Goal: Navigation & Orientation: Find specific page/section

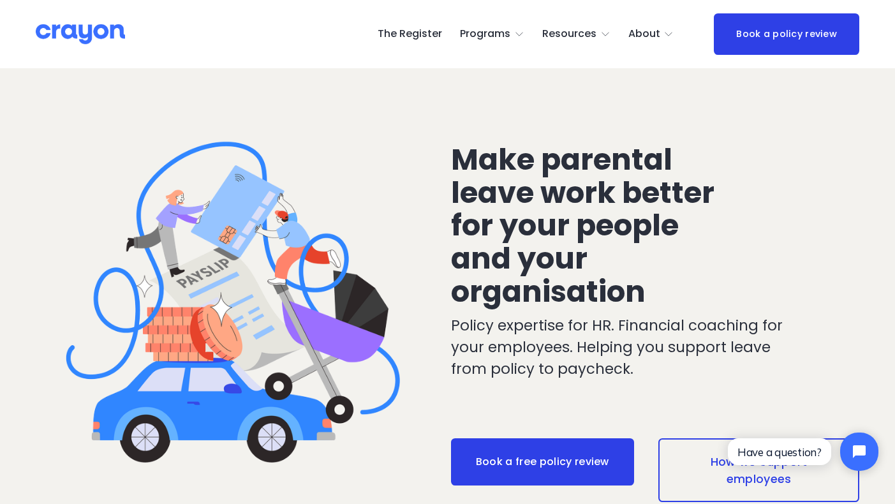
click at [0, 0] on link "Contact Us" at bounding box center [0, 0] width 0 height 0
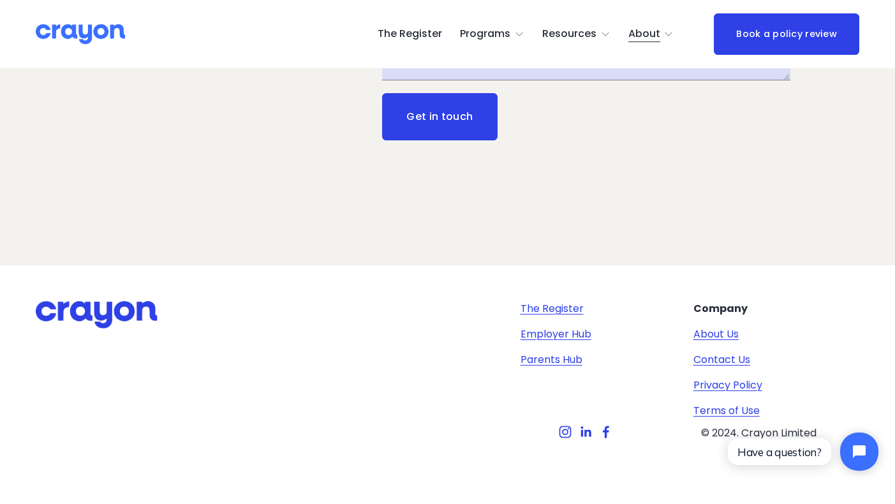
click at [713, 332] on link "About Us" at bounding box center [715, 334] width 45 height 15
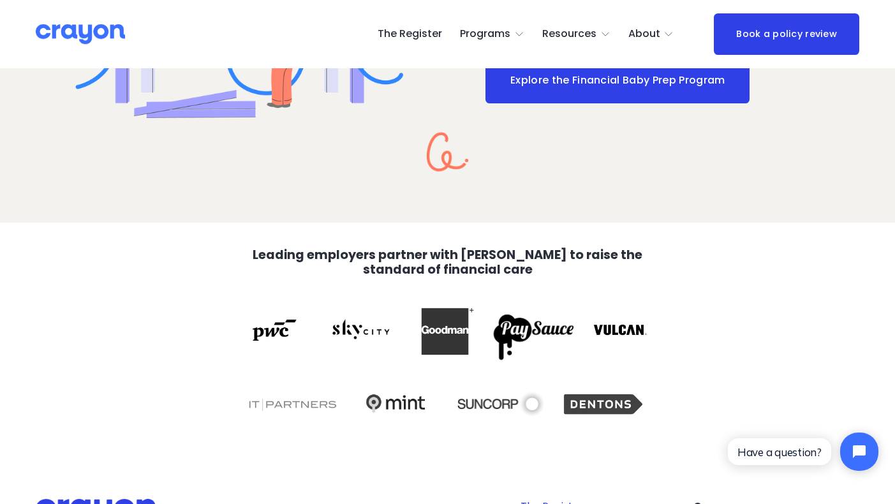
scroll to position [2279, 0]
